Goal: Task Accomplishment & Management: Manage account settings

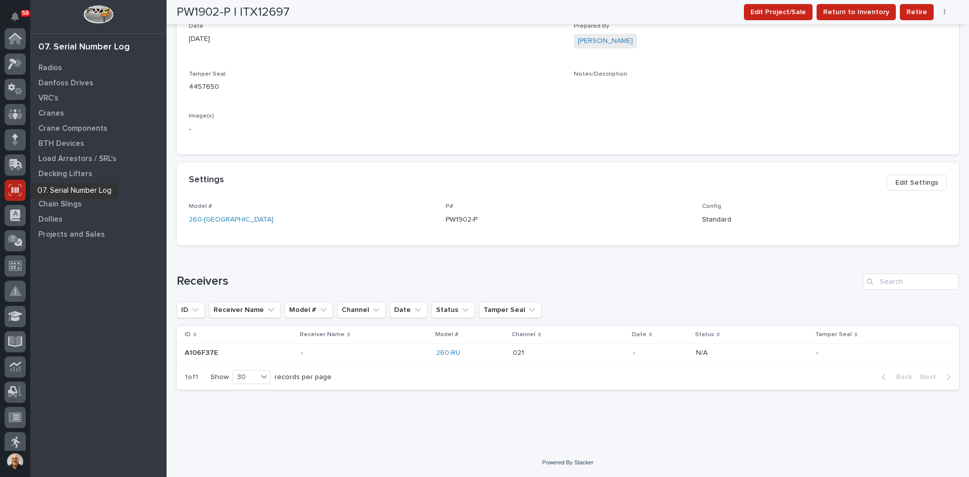
click at [17, 186] on icon at bounding box center [15, 190] width 13 height 12
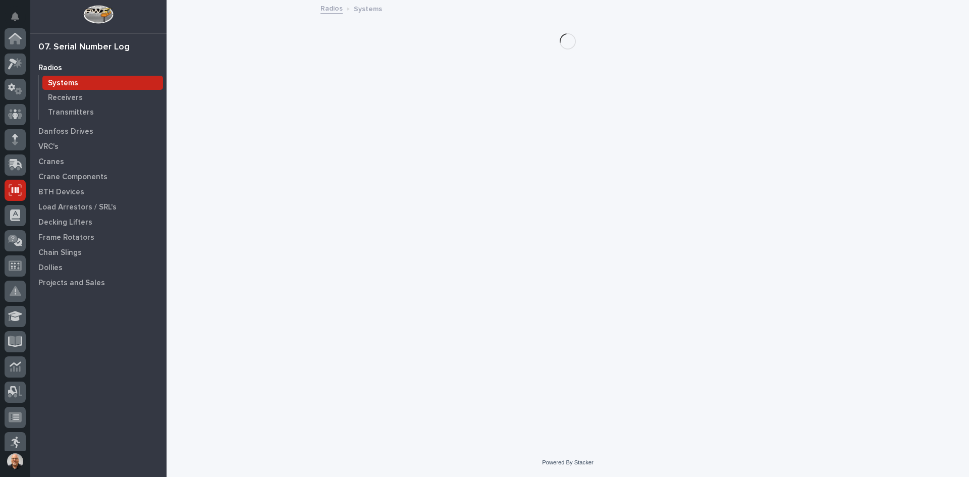
scroll to position [151, 0]
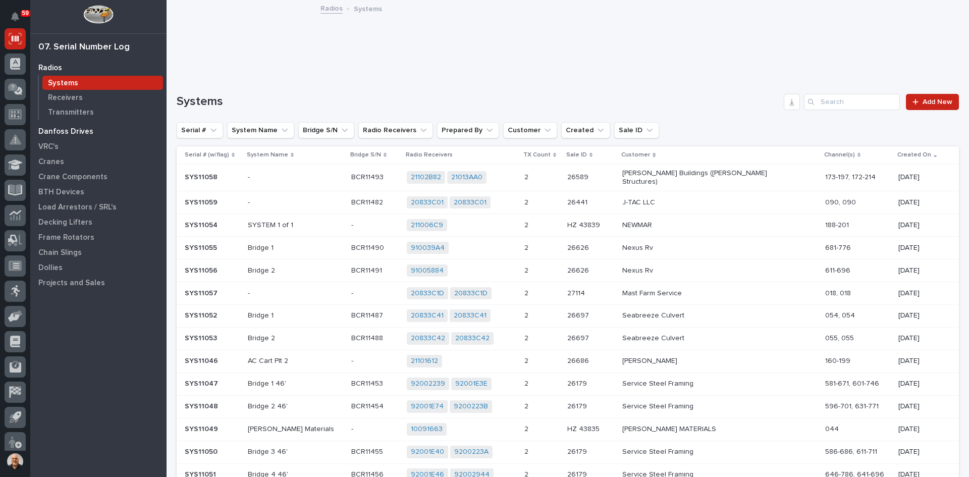
click at [74, 129] on p "Danfoss Drives" at bounding box center [65, 131] width 55 height 9
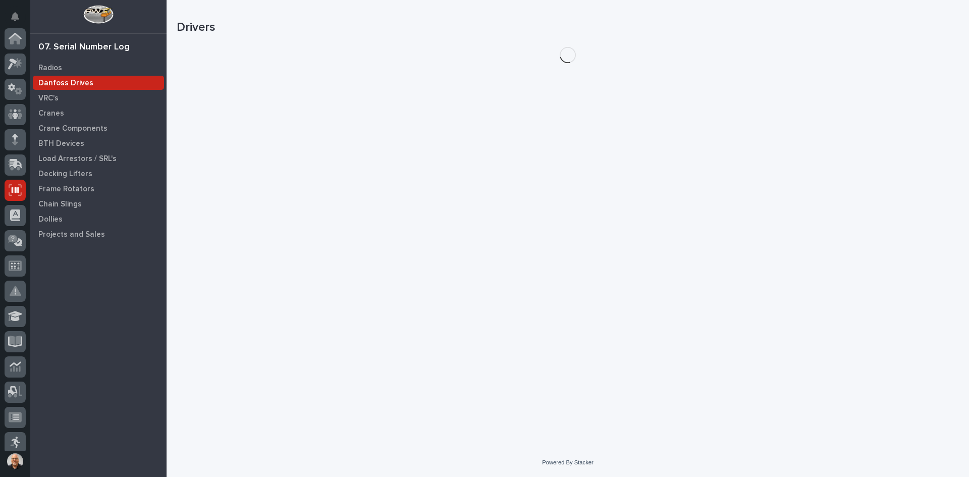
scroll to position [151, 0]
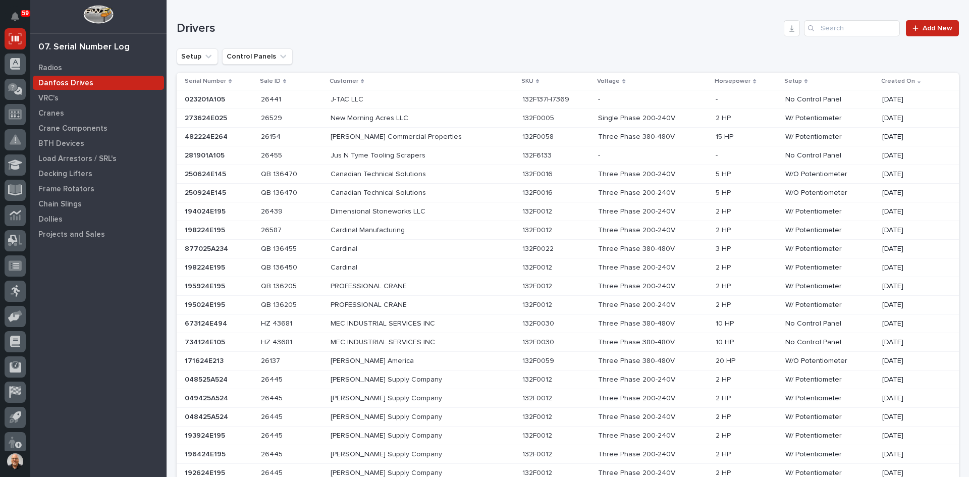
click at [467, 97] on p at bounding box center [419, 99] width 177 height 9
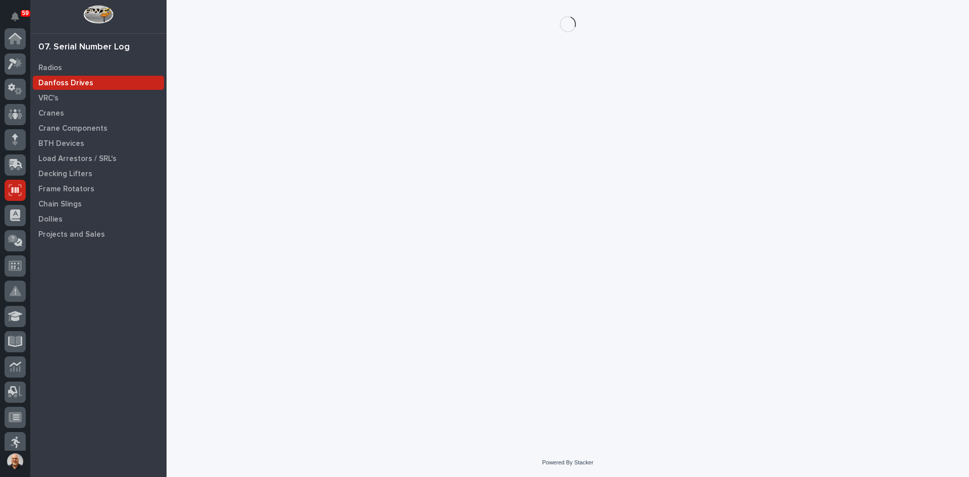
scroll to position [151, 0]
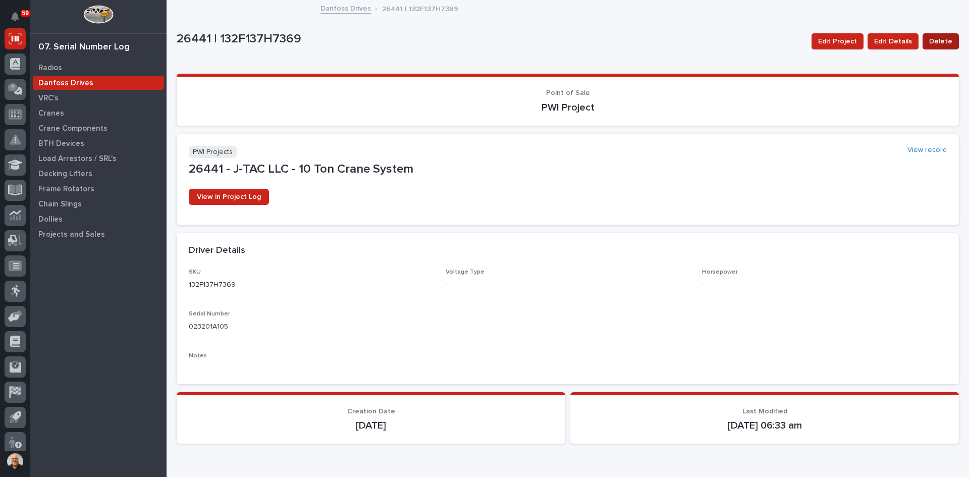
click at [937, 40] on span "Delete" at bounding box center [940, 41] width 23 height 12
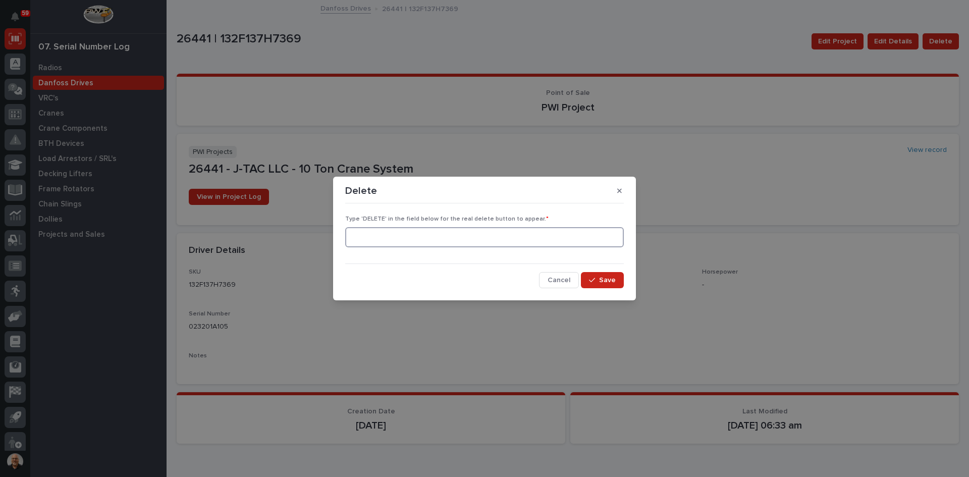
click at [386, 233] on input at bounding box center [484, 237] width 279 height 20
type input "DELETE"
click at [600, 280] on span "Save" at bounding box center [607, 280] width 17 height 9
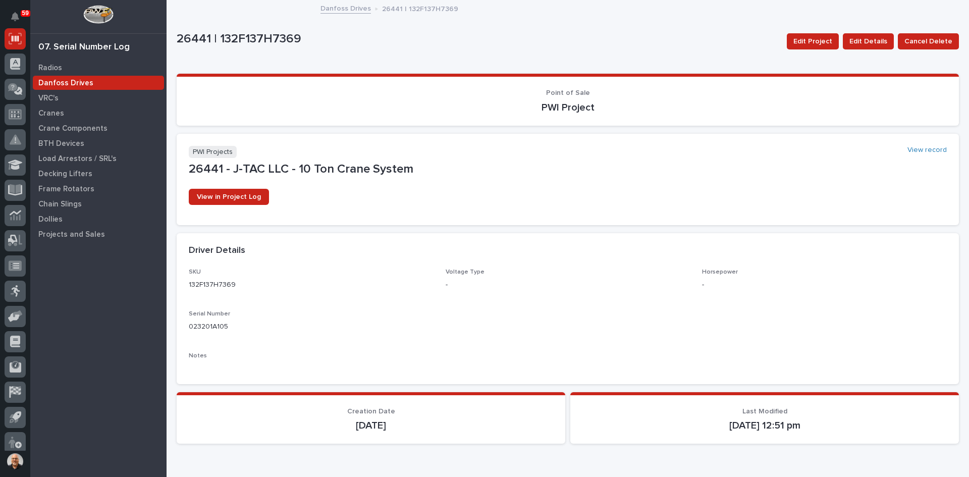
click at [351, 11] on link "Danfoss Drives" at bounding box center [345, 8] width 50 height 12
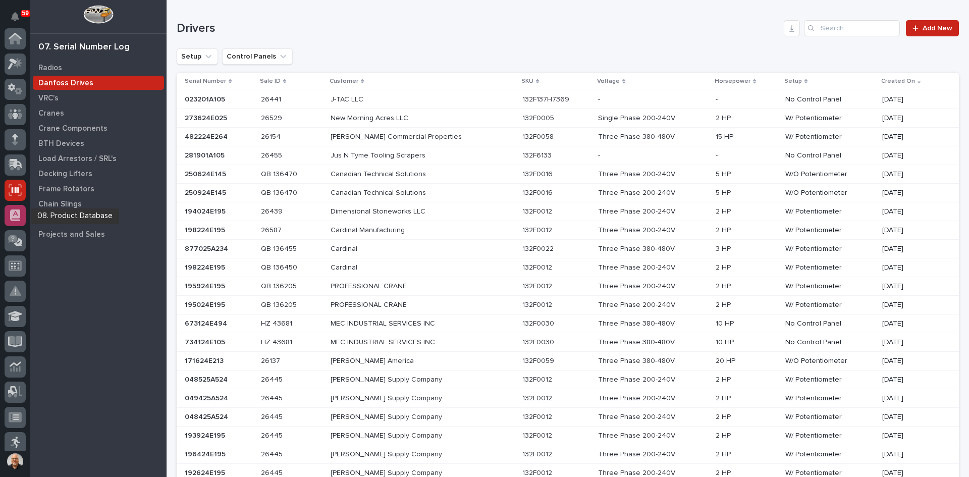
click at [14, 213] on icon at bounding box center [15, 215] width 10 height 12
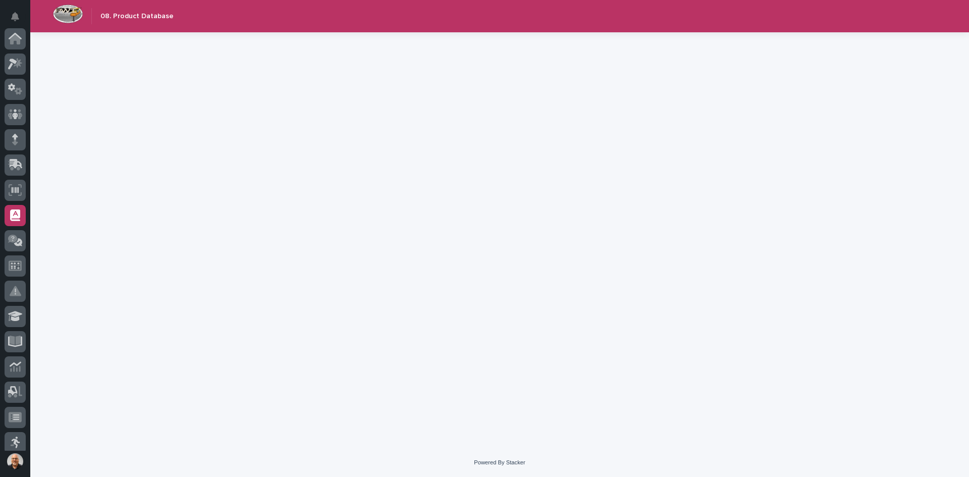
scroll to position [158, 0]
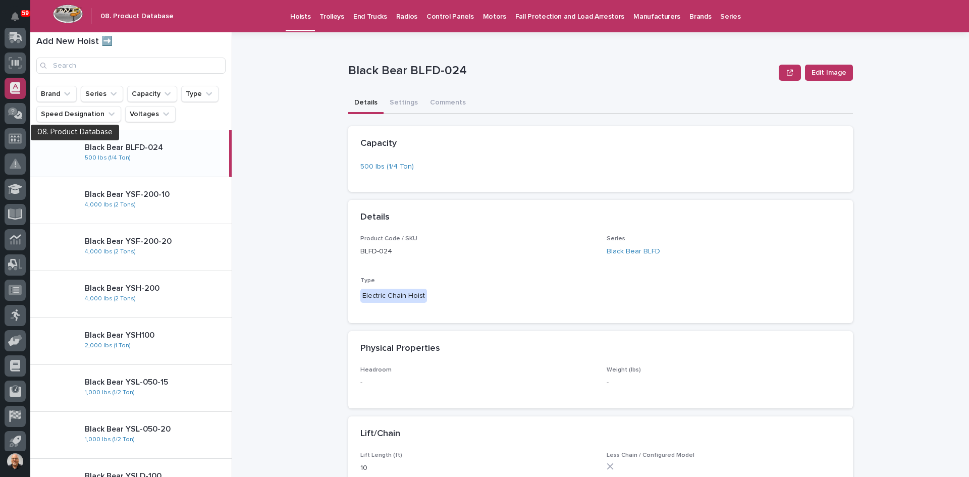
scroll to position [7, 0]
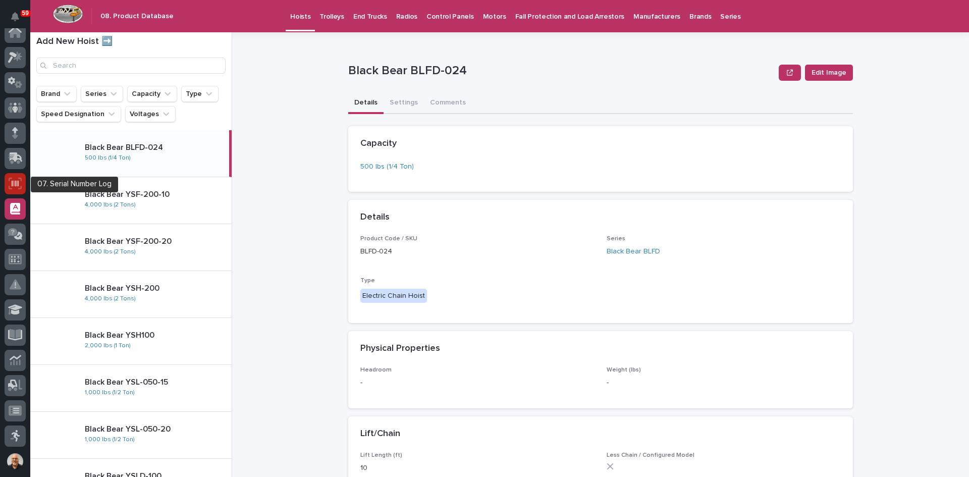
click at [13, 186] on icon at bounding box center [15, 183] width 7 height 6
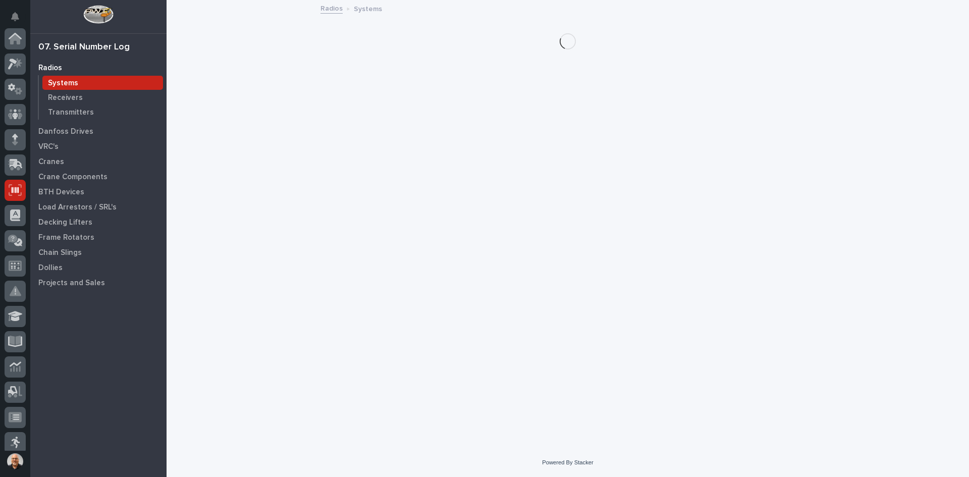
scroll to position [151, 0]
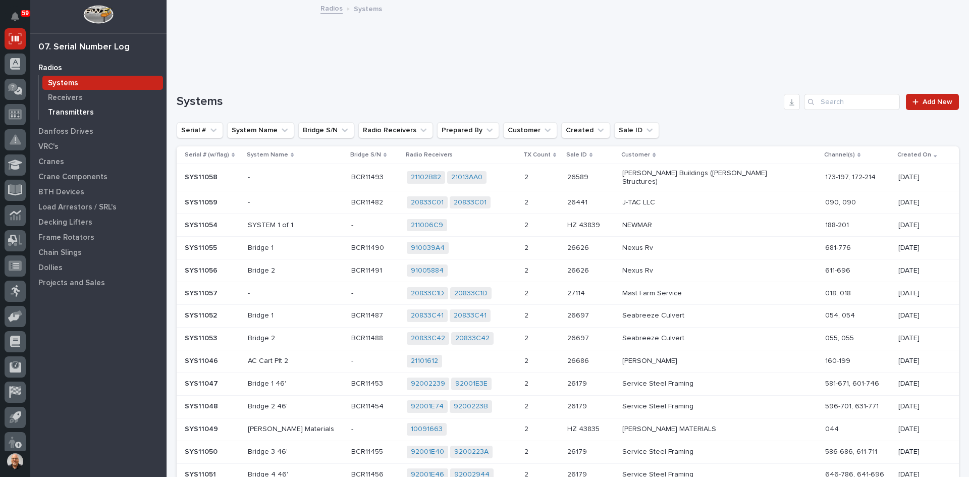
click at [64, 110] on p "Transmitters" at bounding box center [71, 112] width 46 height 9
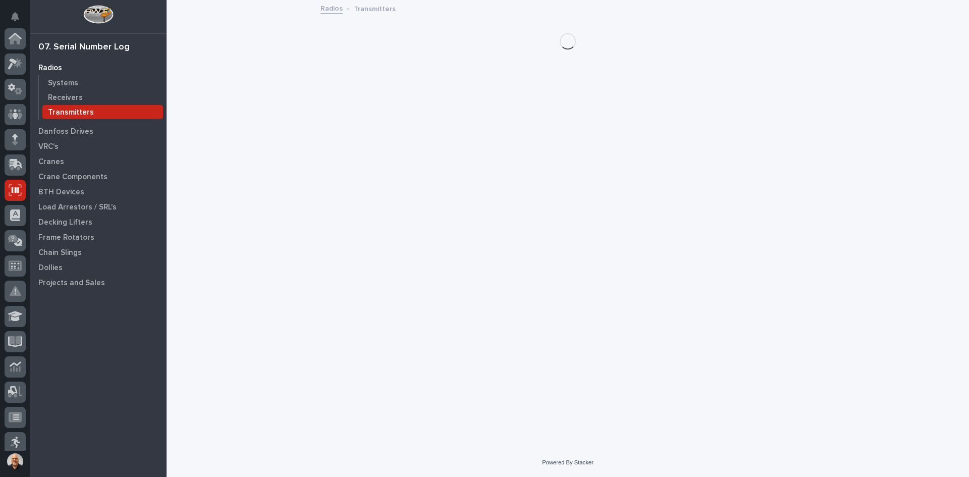
scroll to position [151, 0]
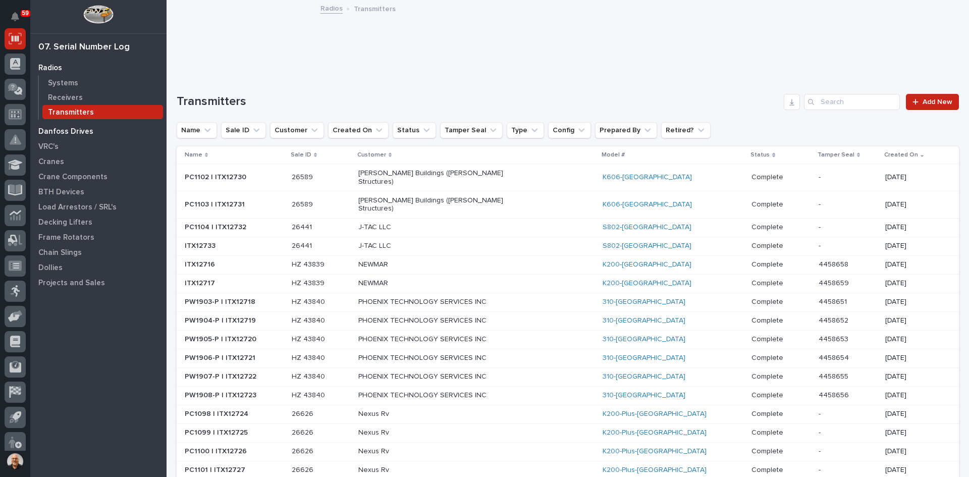
click at [67, 130] on p "Danfoss Drives" at bounding box center [65, 131] width 55 height 9
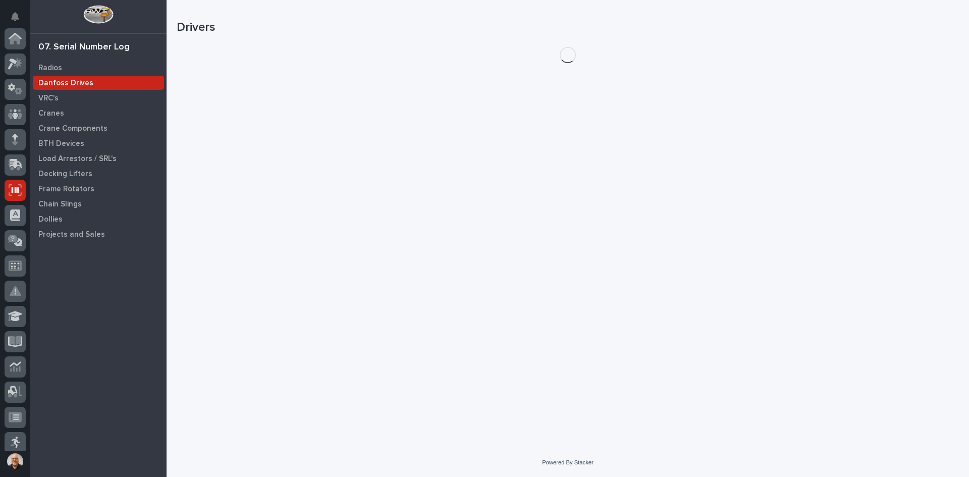
scroll to position [151, 0]
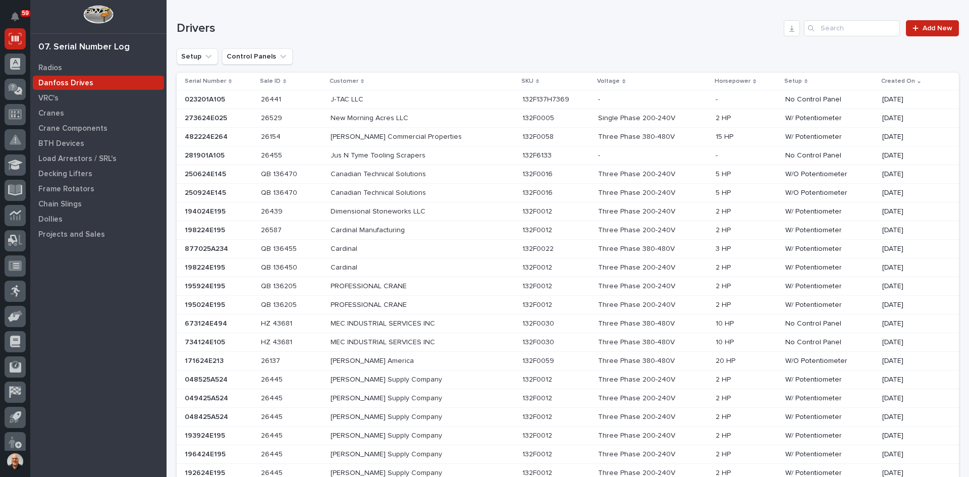
click at [537, 99] on p "132F137H7369" at bounding box center [546, 98] width 49 height 11
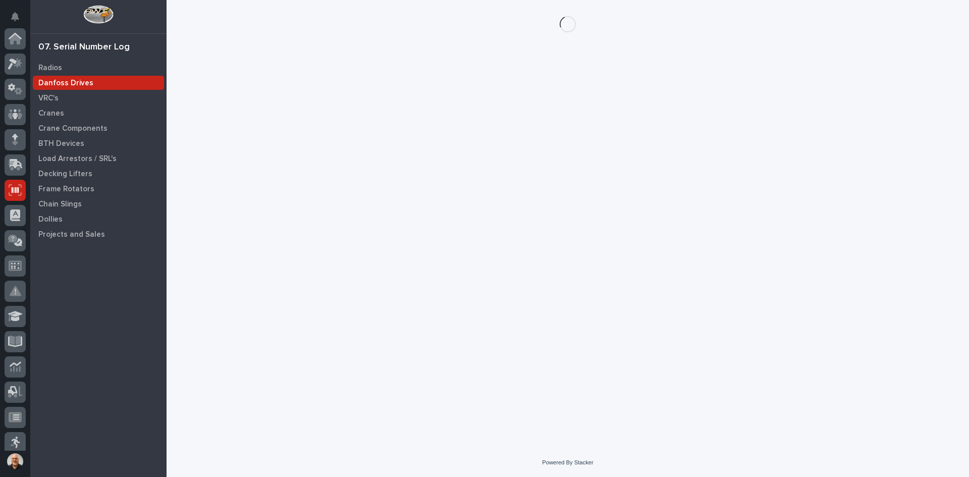
scroll to position [151, 0]
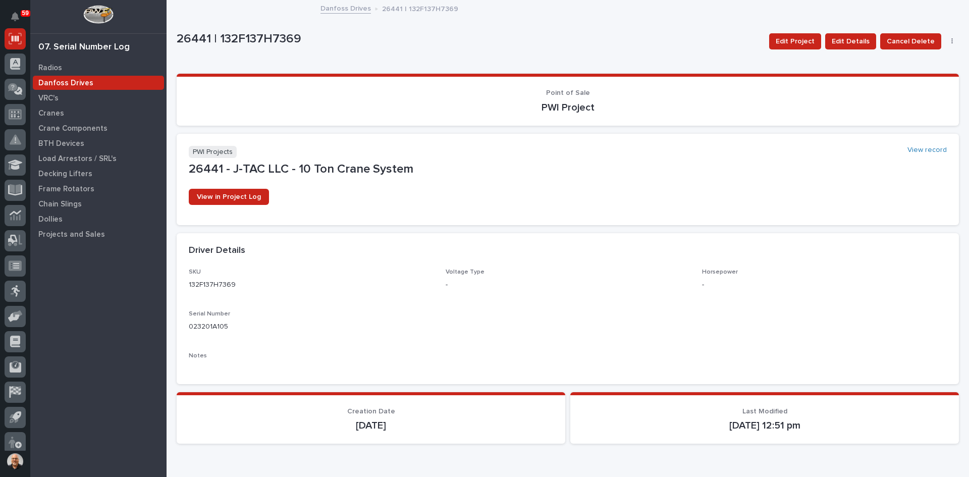
click at [951, 39] on icon "button" at bounding box center [952, 41] width 2 height 6
click at [904, 64] on span "Delete" at bounding box center [915, 61] width 22 height 9
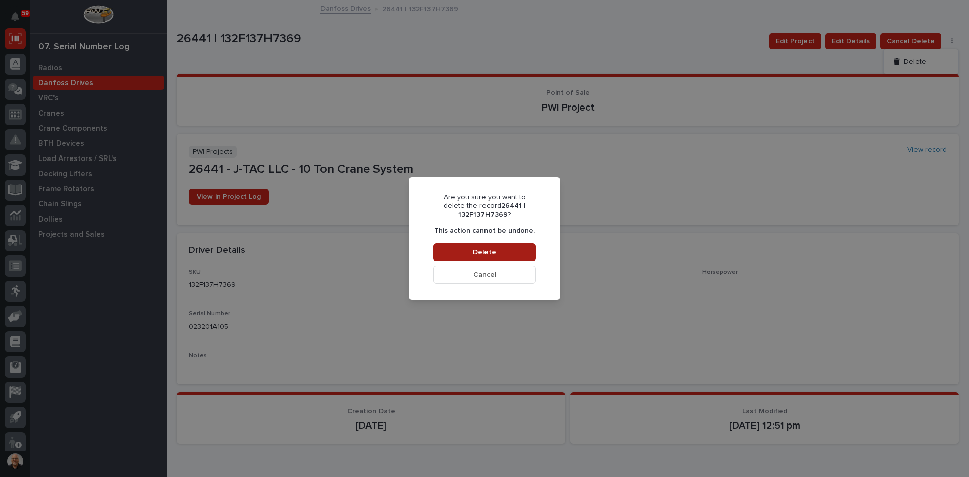
click at [477, 249] on span "Delete" at bounding box center [484, 252] width 23 height 9
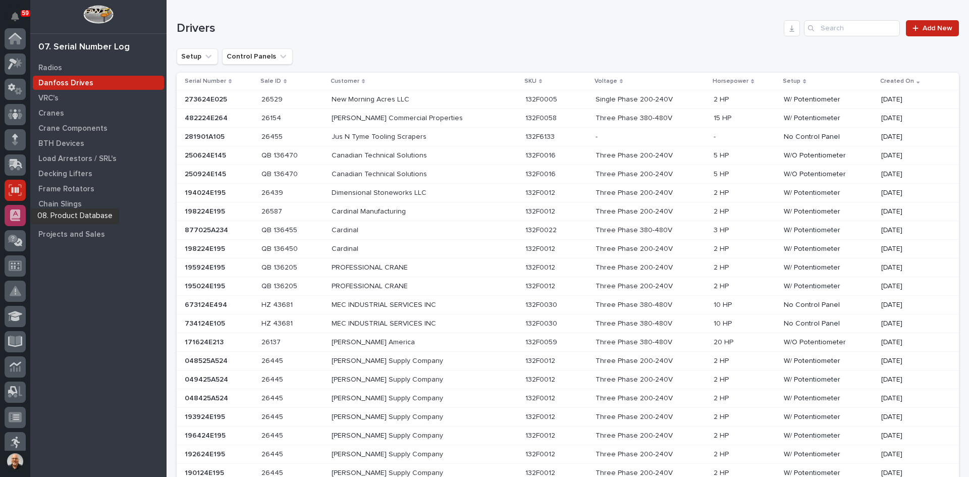
click at [15, 216] on icon at bounding box center [15, 215] width 10 height 12
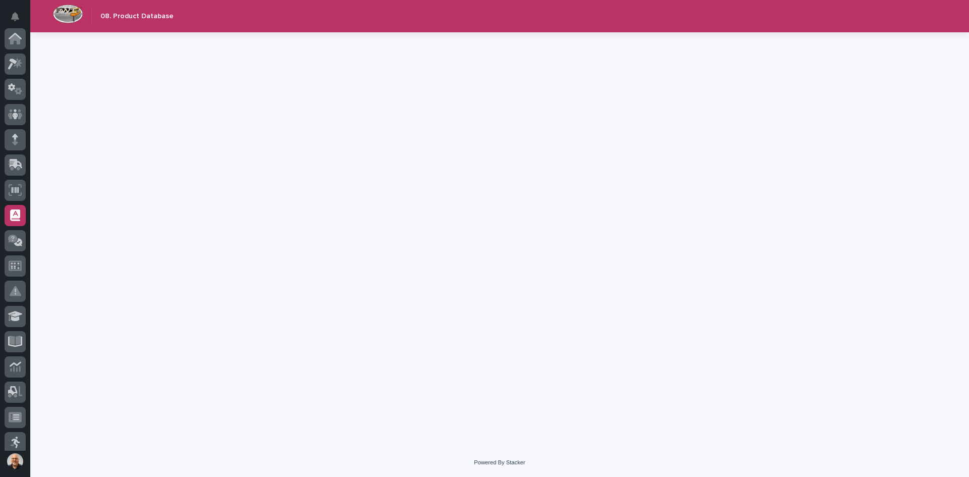
scroll to position [158, 0]
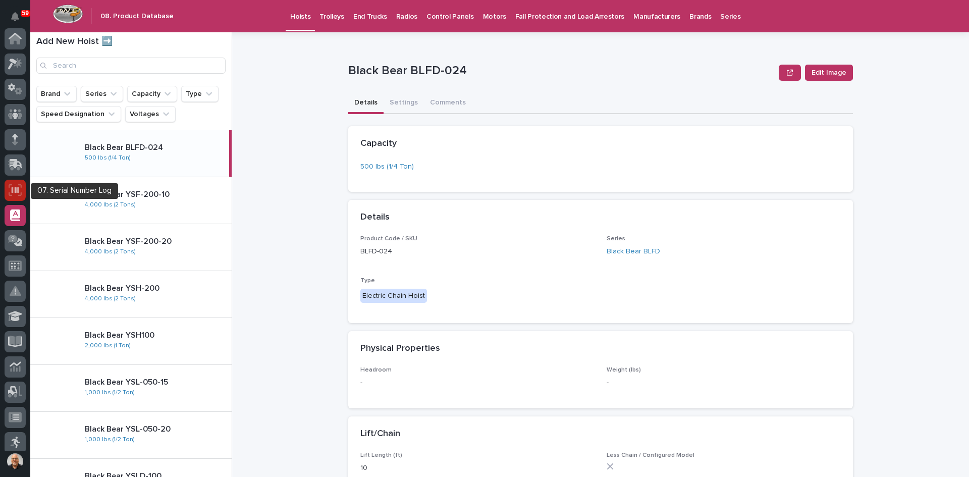
click at [14, 191] on icon at bounding box center [15, 190] width 7 height 6
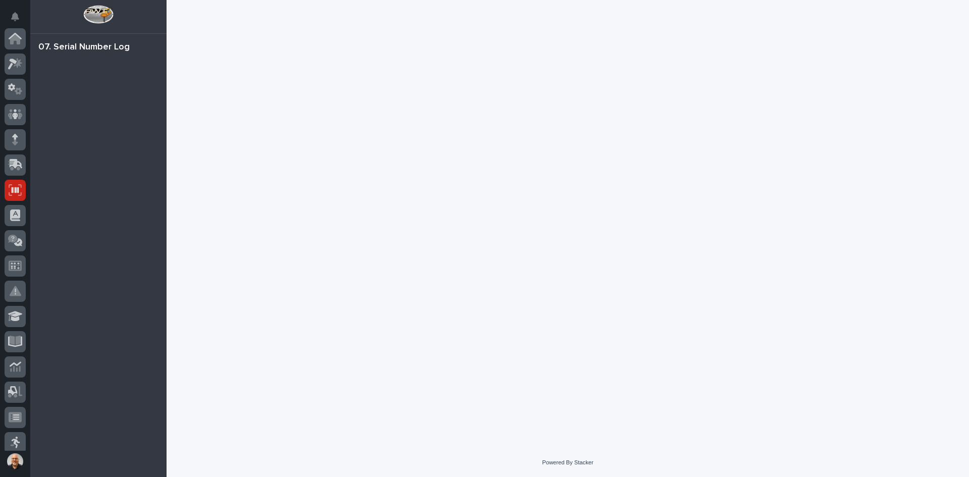
scroll to position [151, 0]
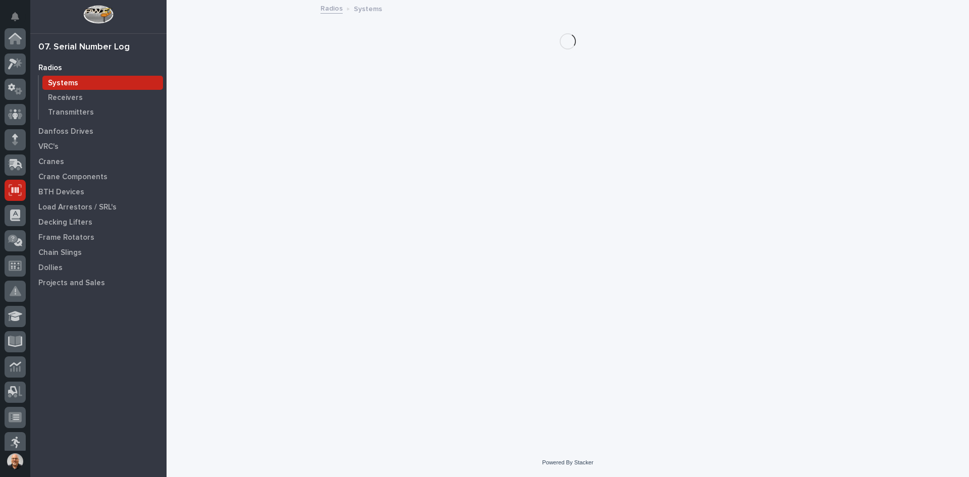
scroll to position [151, 0]
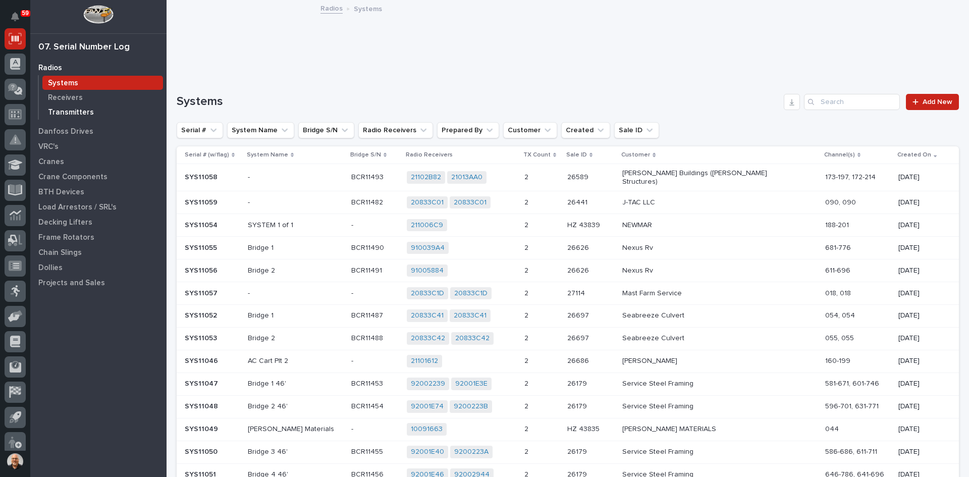
click at [79, 112] on p "Transmitters" at bounding box center [71, 112] width 46 height 9
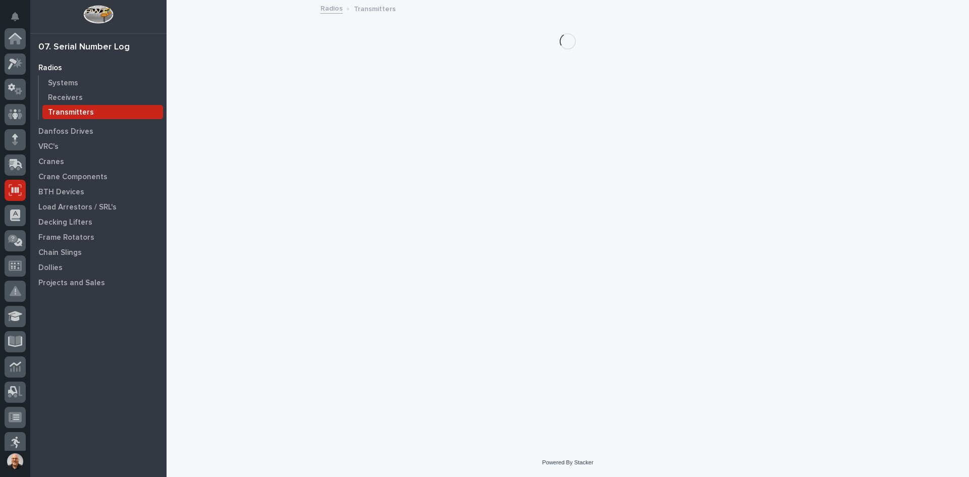
scroll to position [151, 0]
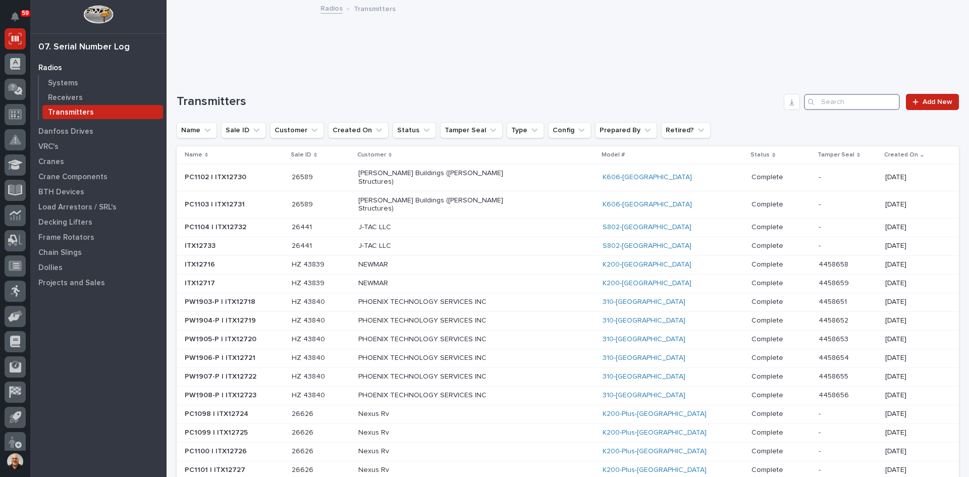
click at [813, 95] on input "Search" at bounding box center [852, 102] width 96 height 16
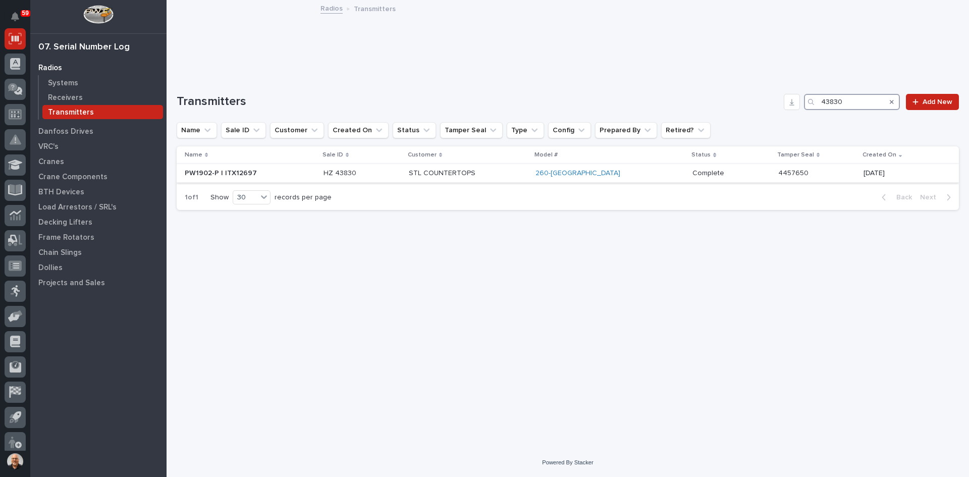
type input "43830"
click at [527, 171] on p "STL COUNTERTOPS" at bounding box center [468, 173] width 119 height 9
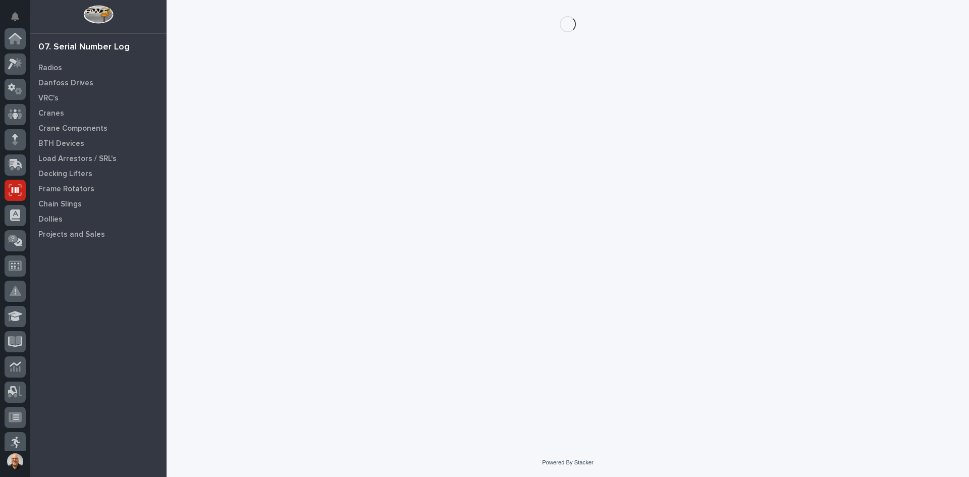
scroll to position [151, 0]
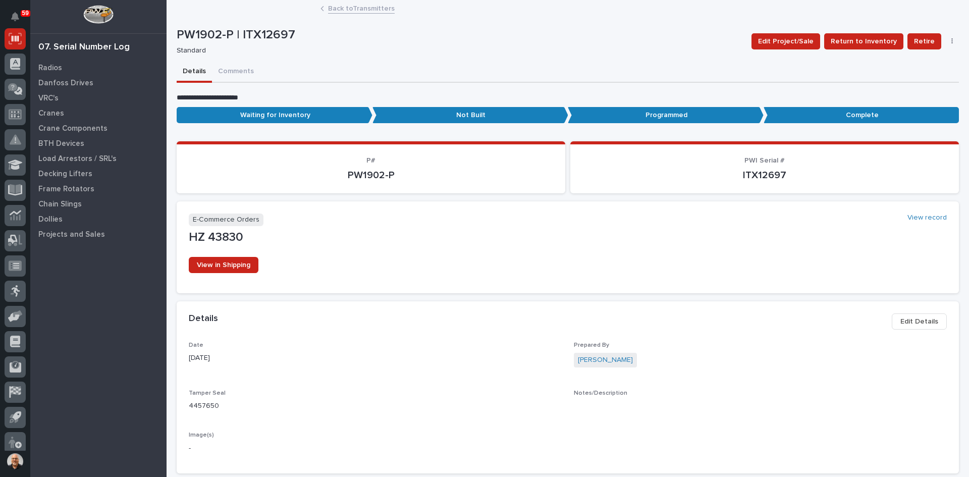
click at [916, 319] on span "Edit Details" at bounding box center [919, 321] width 38 height 12
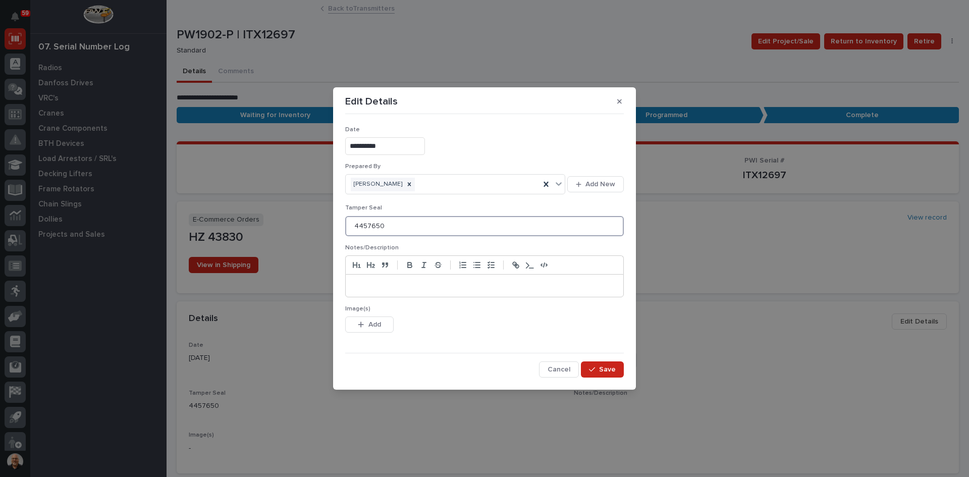
drag, startPoint x: 389, startPoint y: 226, endPoint x: 289, endPoint y: 236, distance: 99.9
click at [289, 236] on div "**********" at bounding box center [484, 238] width 969 height 477
type input "4472451"
click at [606, 369] on span "Save" at bounding box center [607, 369] width 17 height 9
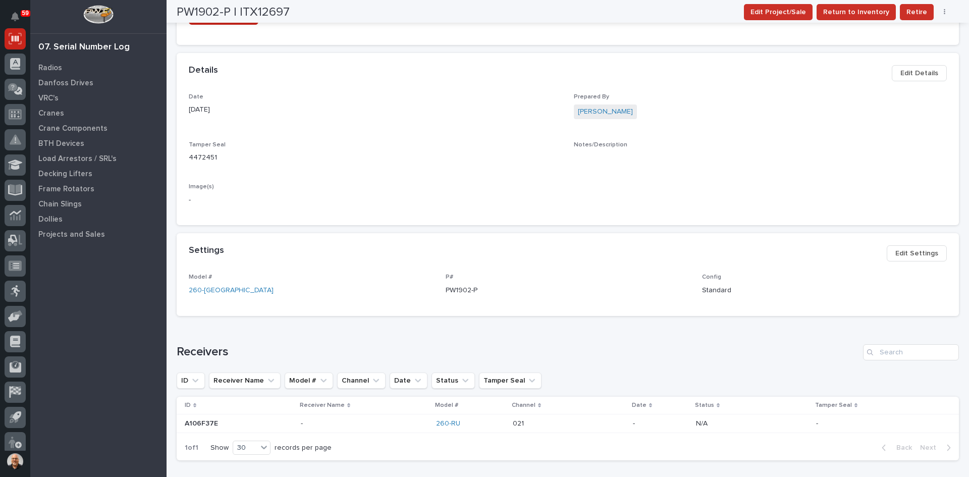
scroll to position [252, 0]
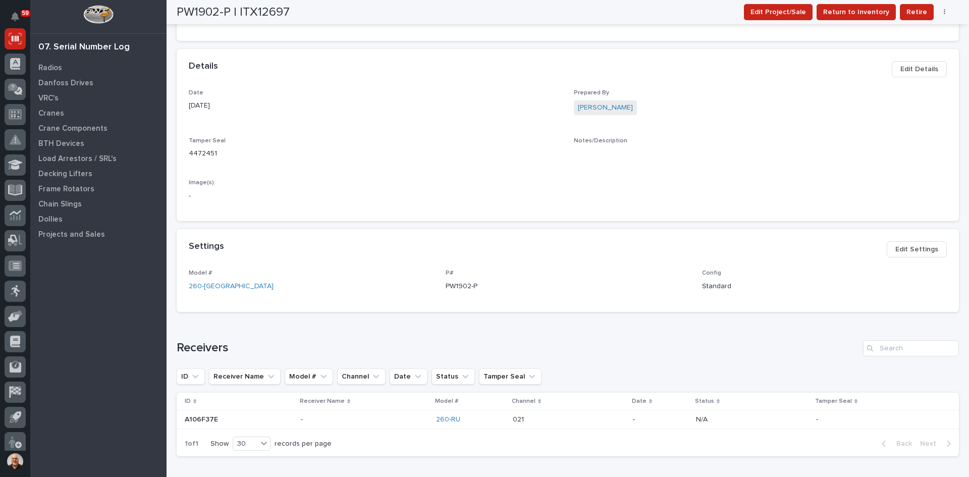
click at [907, 252] on span "Edit Settings" at bounding box center [916, 249] width 43 height 12
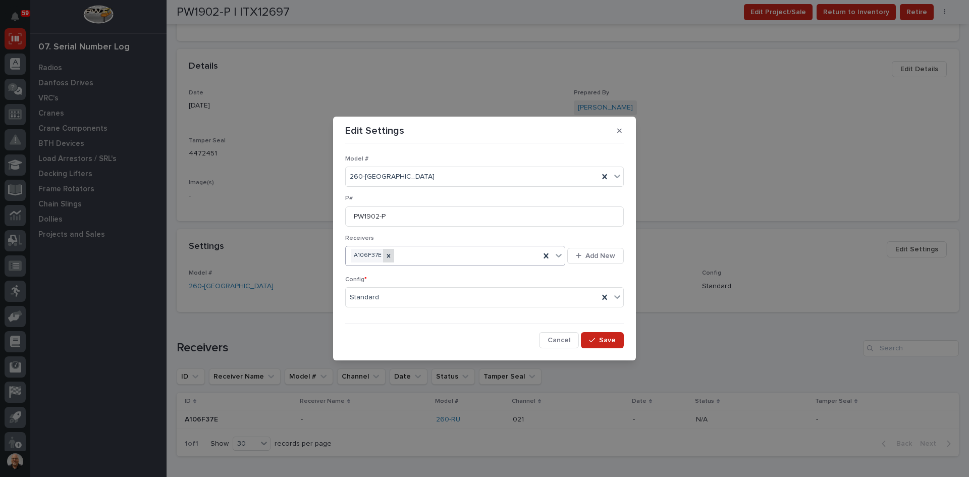
click at [387, 254] on icon at bounding box center [388, 255] width 7 height 7
click at [600, 253] on span "Add New" at bounding box center [600, 255] width 30 height 9
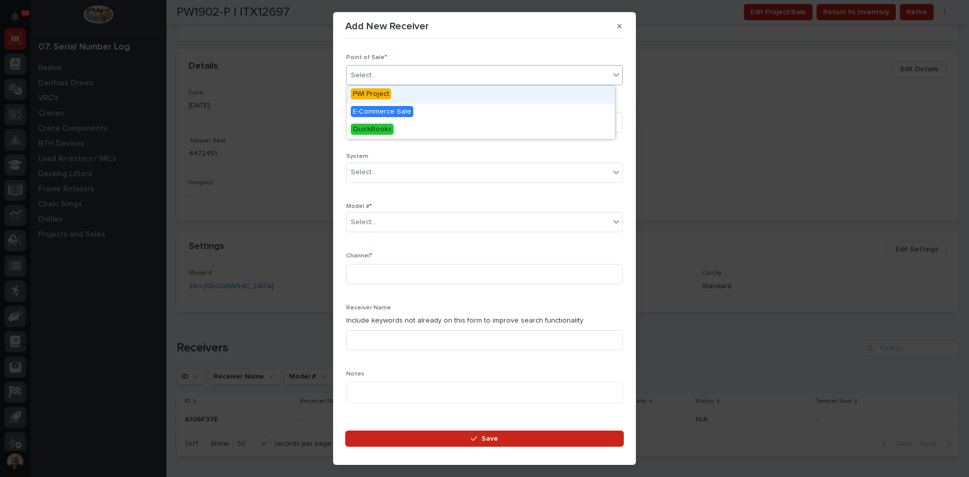
click at [397, 78] on div "Select..." at bounding box center [478, 75] width 263 height 17
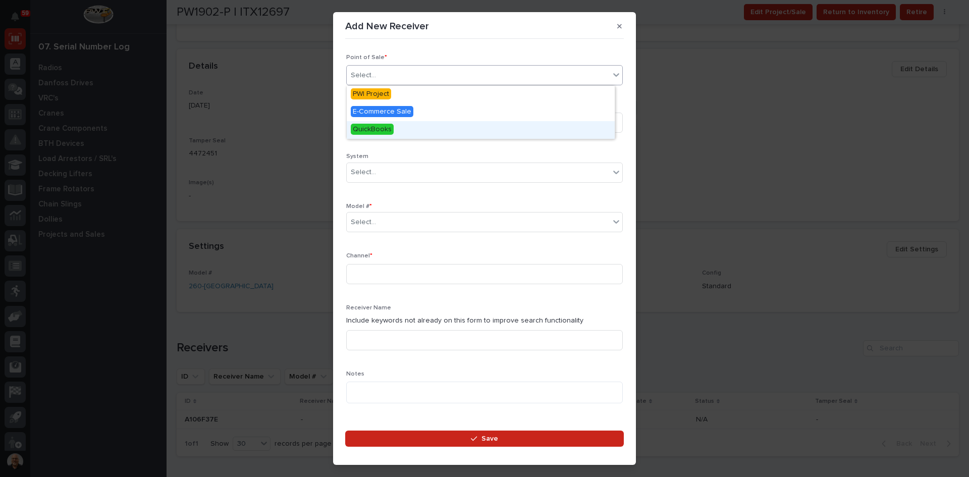
click at [376, 129] on span "QuickBooks" at bounding box center [372, 129] width 43 height 11
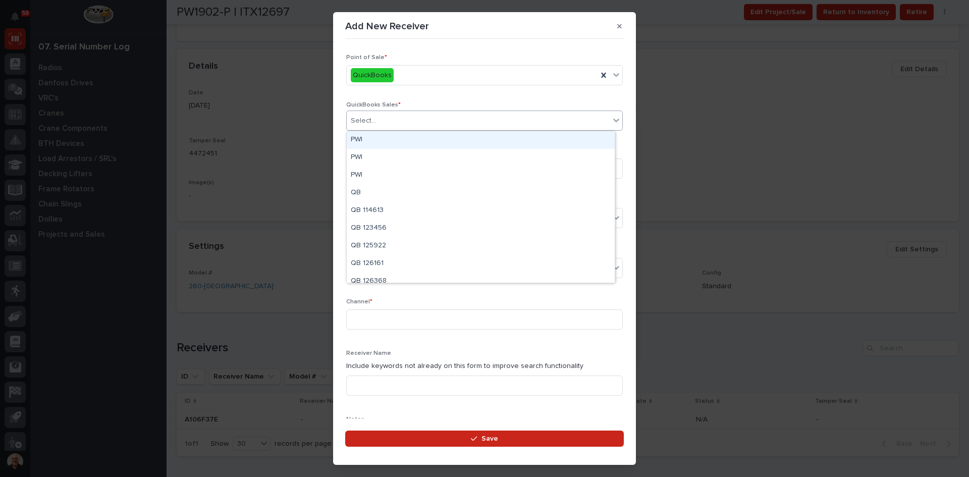
click at [385, 119] on div "Select..." at bounding box center [478, 121] width 263 height 17
type input "*****"
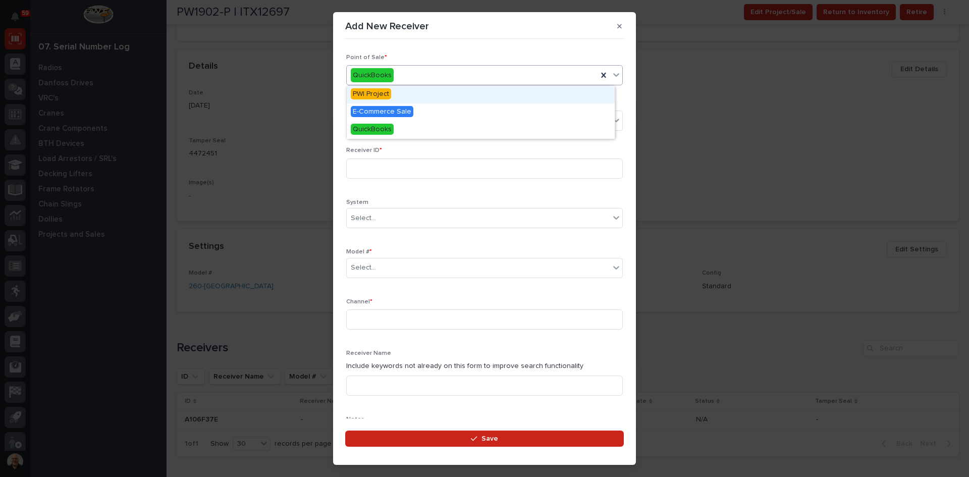
click at [537, 74] on div "QuickBooks" at bounding box center [472, 75] width 251 height 17
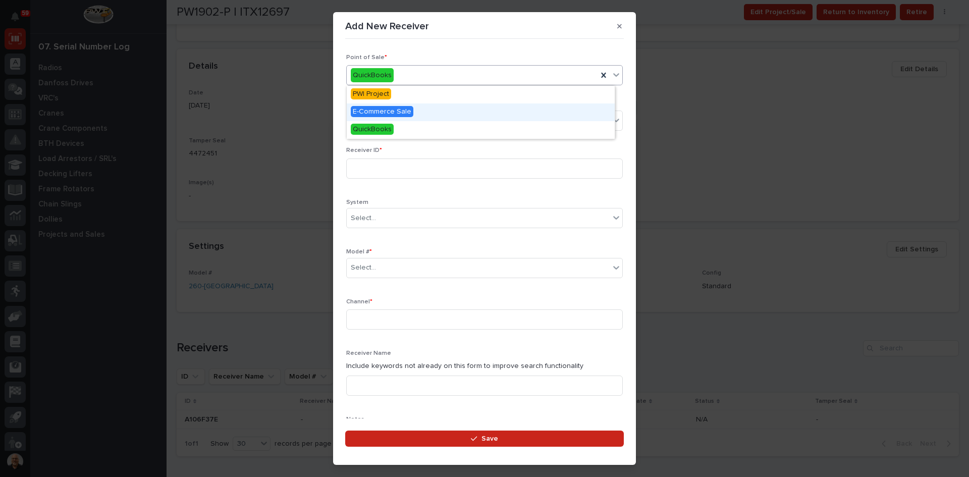
click at [375, 110] on span "E-Commerce Sale" at bounding box center [382, 111] width 63 height 11
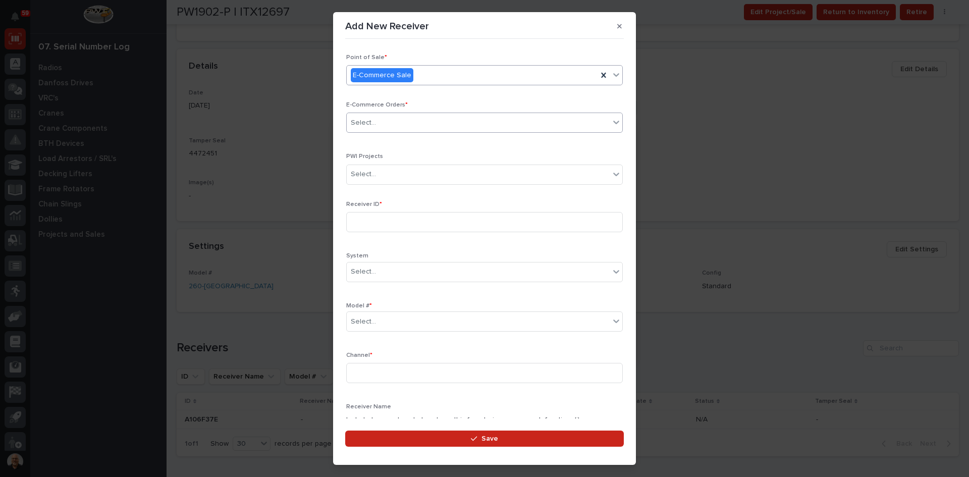
click at [378, 121] on div "Select..." at bounding box center [478, 123] width 263 height 17
type input "*****"
click at [373, 141] on div "HZ 43830" at bounding box center [481, 142] width 268 height 18
click at [376, 223] on input at bounding box center [484, 222] width 277 height 20
type input "A106F367"
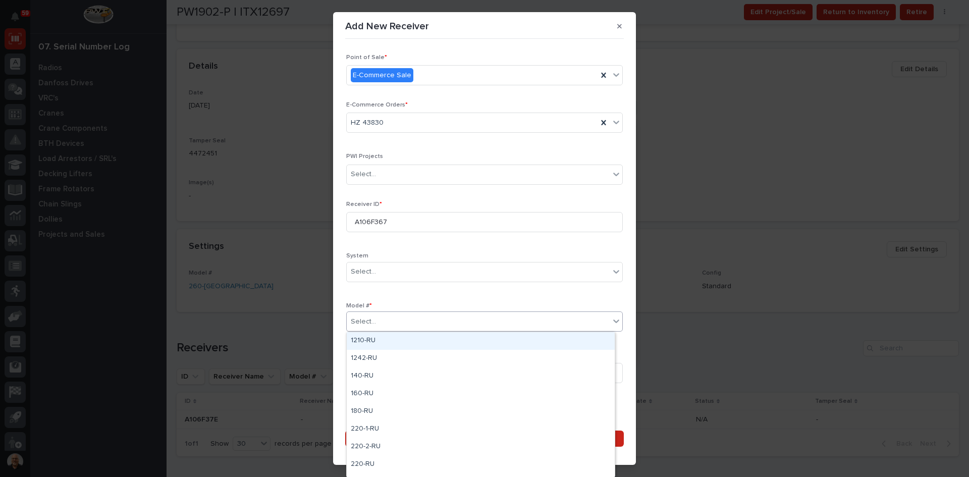
click at [380, 322] on div "Select..." at bounding box center [478, 321] width 263 height 17
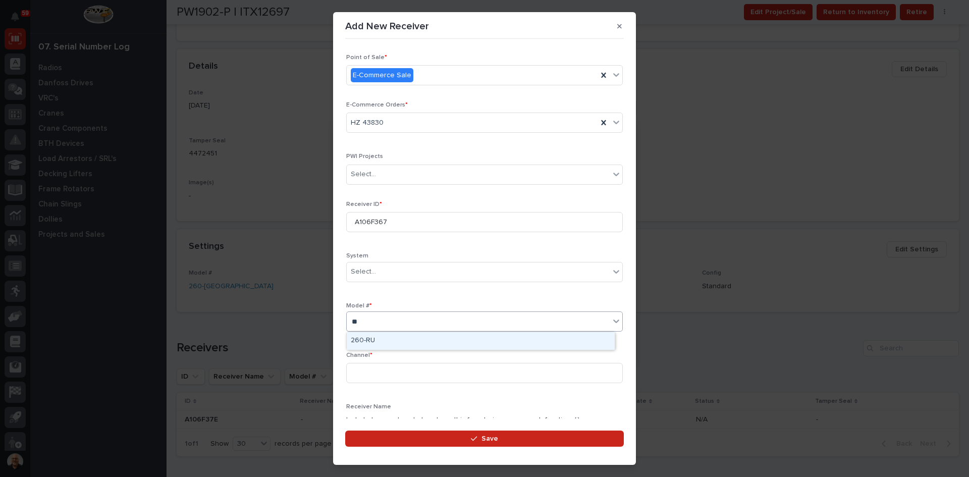
type input "***"
click at [369, 340] on div "260-RU" at bounding box center [481, 341] width 268 height 18
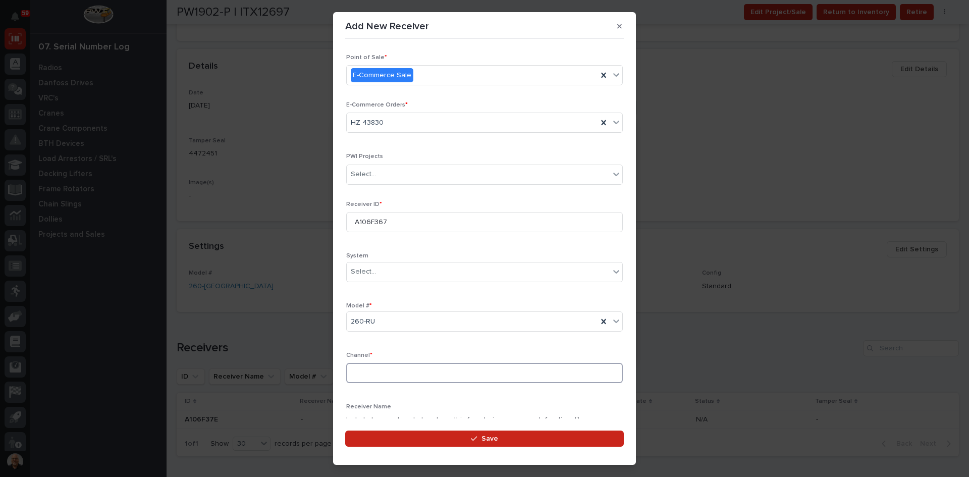
click at [364, 373] on input at bounding box center [484, 373] width 277 height 20
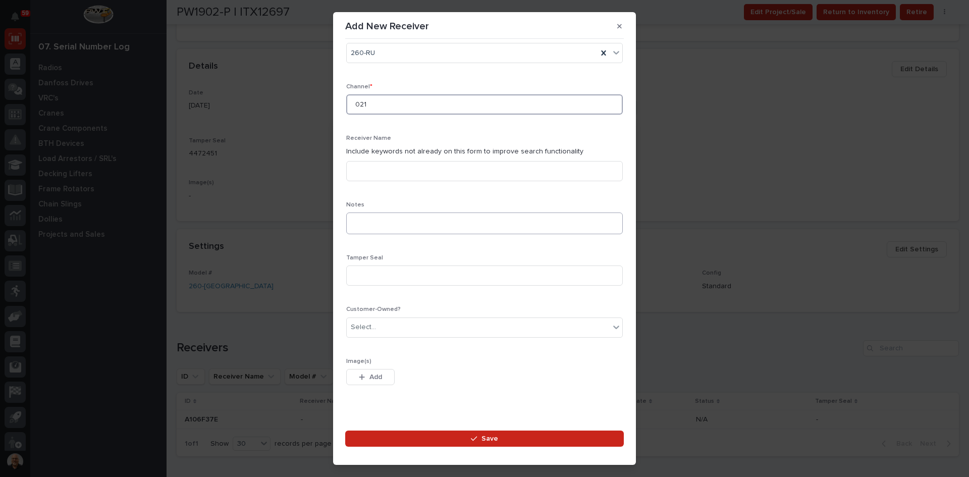
scroll to position [284, 0]
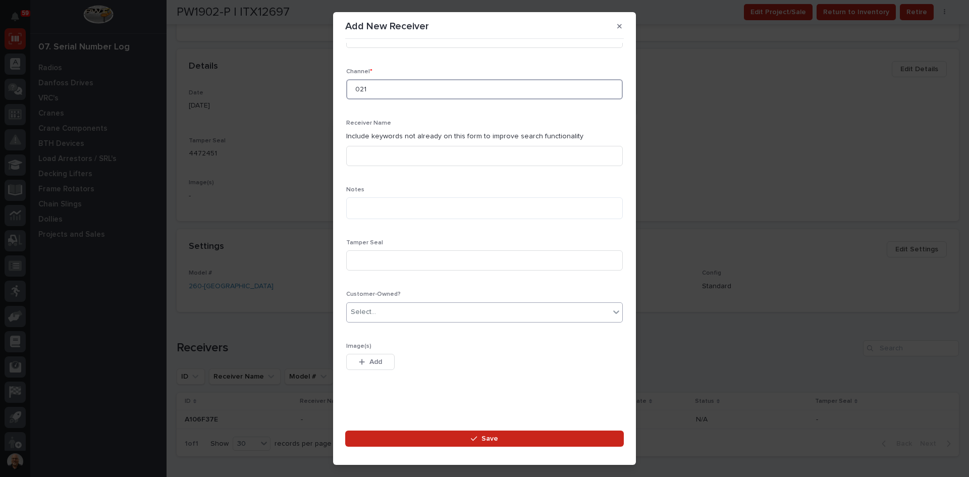
type input "021"
click at [387, 307] on div "Select..." at bounding box center [478, 312] width 263 height 17
click at [372, 328] on div "Yes" at bounding box center [481, 332] width 268 height 18
click at [483, 439] on span "Save" at bounding box center [489, 438] width 17 height 9
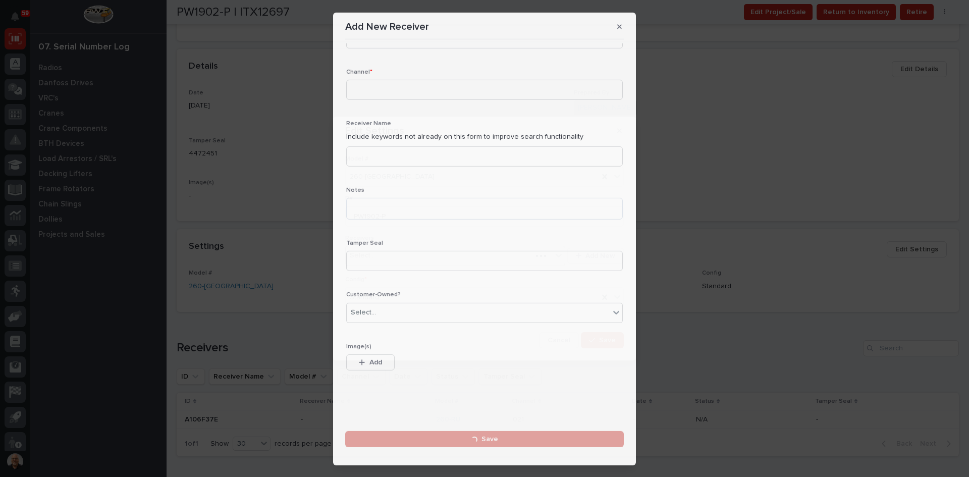
scroll to position [0, 0]
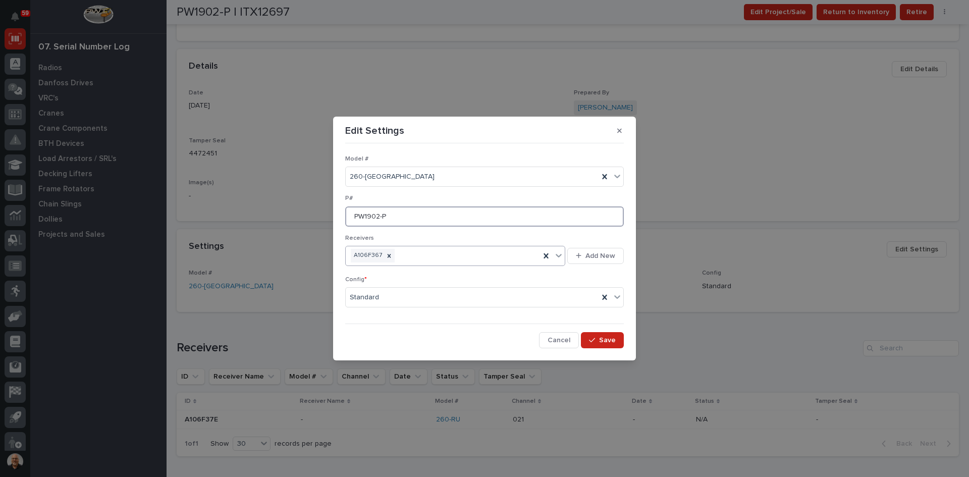
click at [379, 215] on input "PW1902-P" at bounding box center [484, 216] width 279 height 20
type input "PW1909-P"
click at [605, 340] on span "Save" at bounding box center [607, 340] width 17 height 9
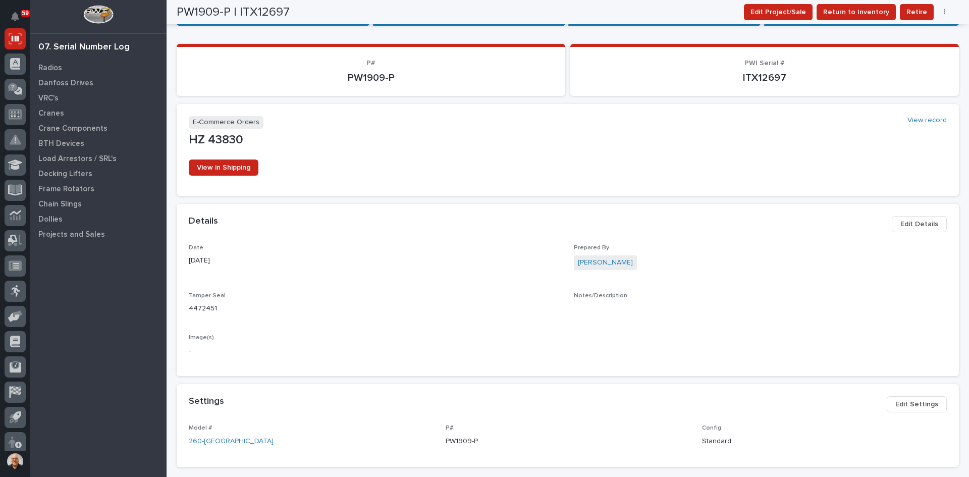
scroll to position [67, 0]
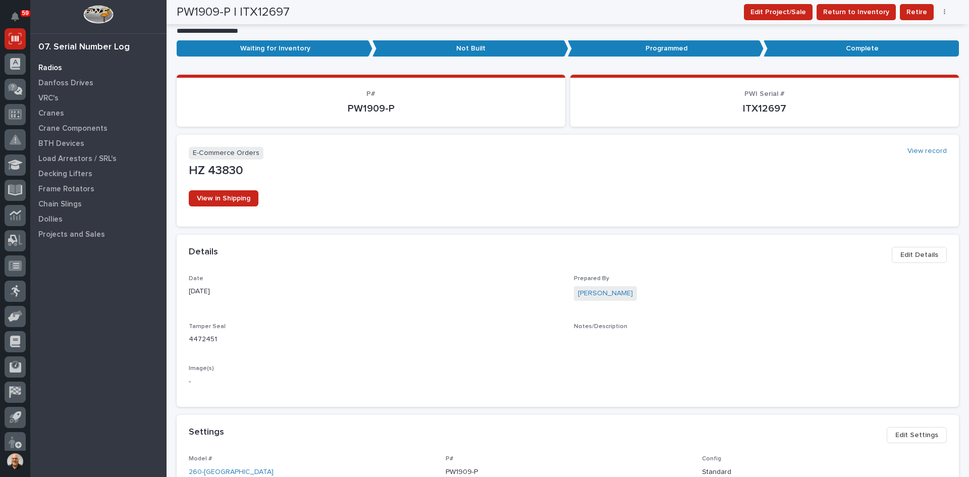
click at [52, 70] on p "Radios" at bounding box center [50, 68] width 24 height 9
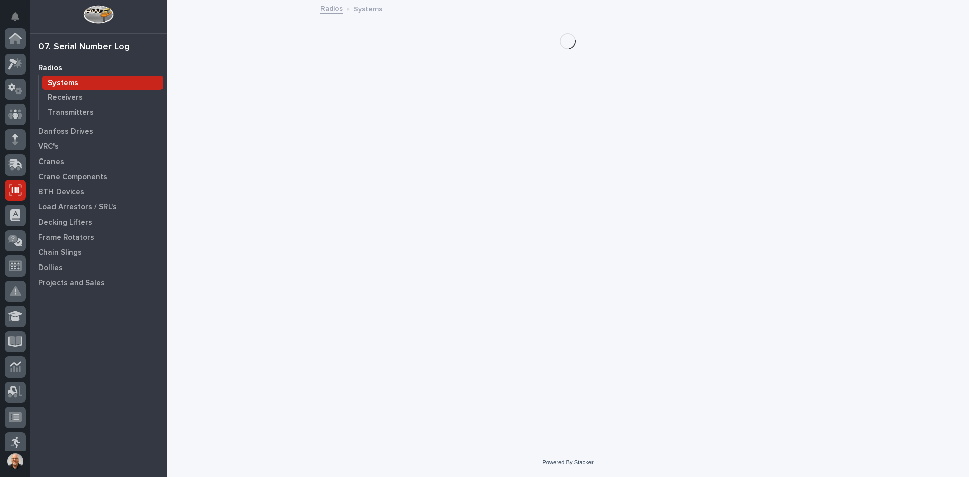
scroll to position [151, 0]
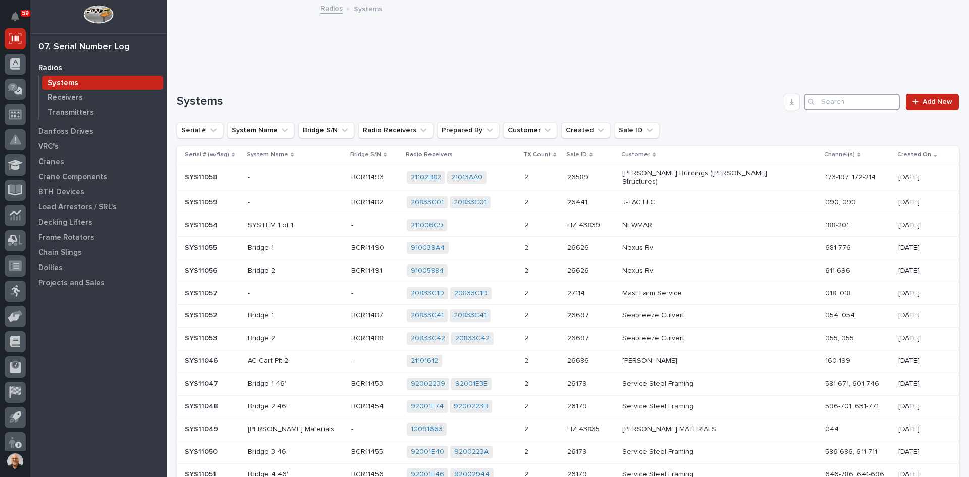
click at [824, 102] on input "Search" at bounding box center [852, 102] width 96 height 16
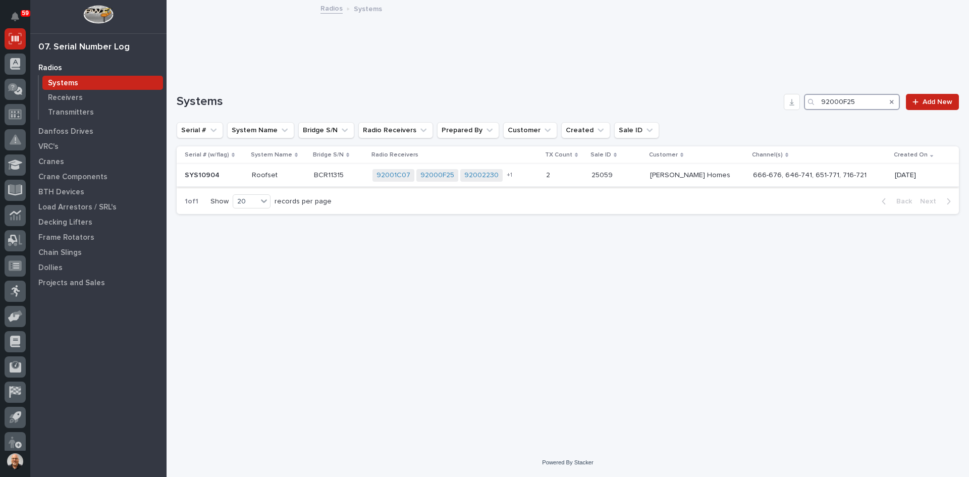
type input "92000F25"
click at [538, 174] on div "+ 1" at bounding box center [521, 175] width 33 height 7
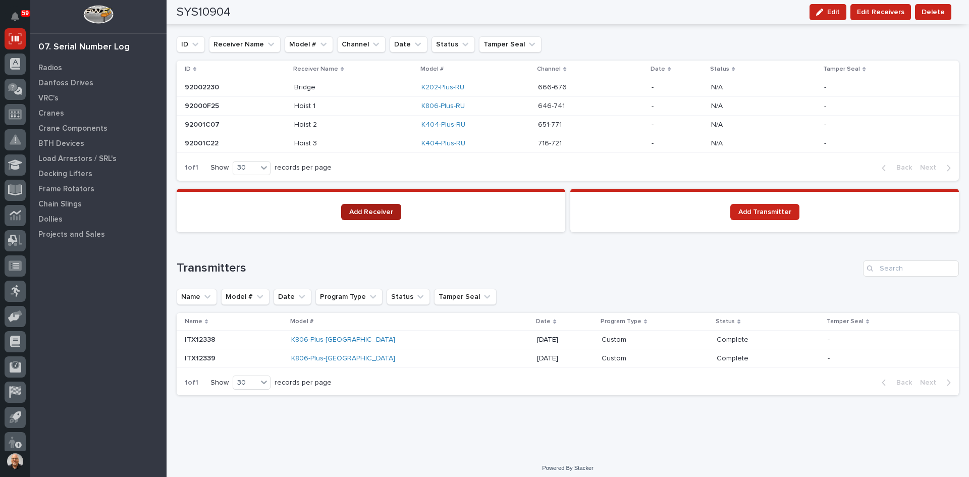
scroll to position [715, 0]
